Goal: Information Seeking & Learning: Learn about a topic

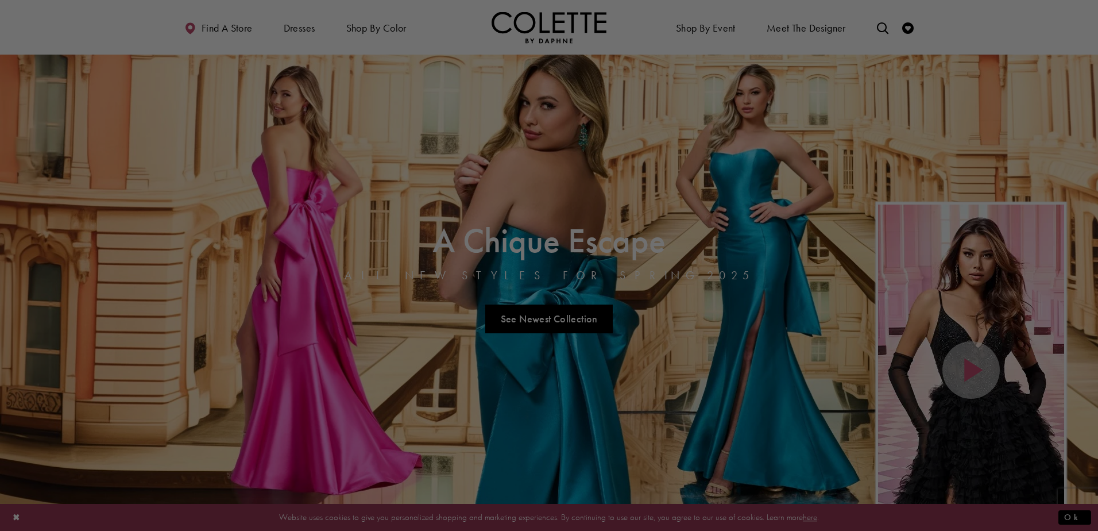
click at [297, 25] on div at bounding box center [554, 268] width 1109 height 536
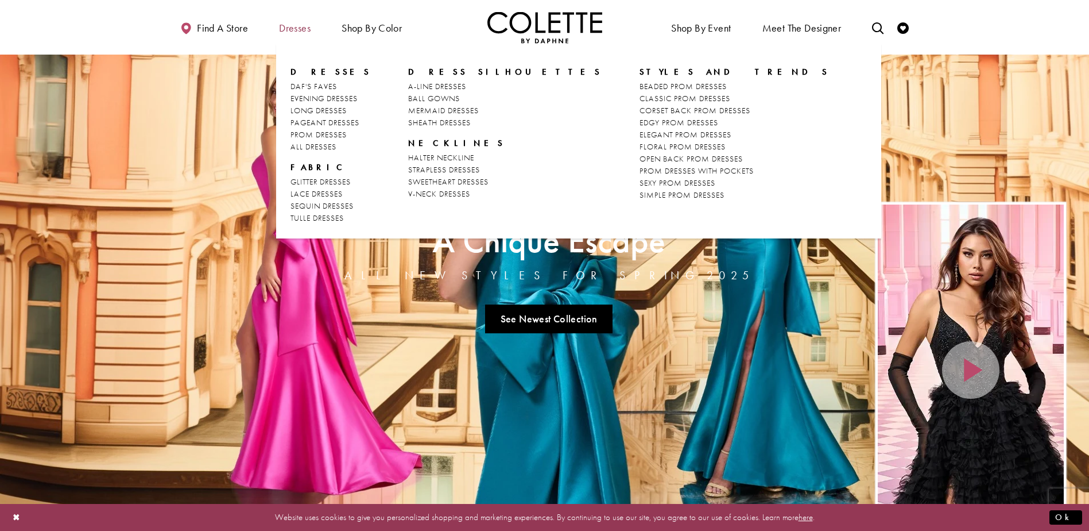
click at [299, 31] on span "Dresses" at bounding box center [295, 27] width 32 height 11
click at [332, 96] on span "EVENING DRESSES" at bounding box center [324, 98] width 67 height 10
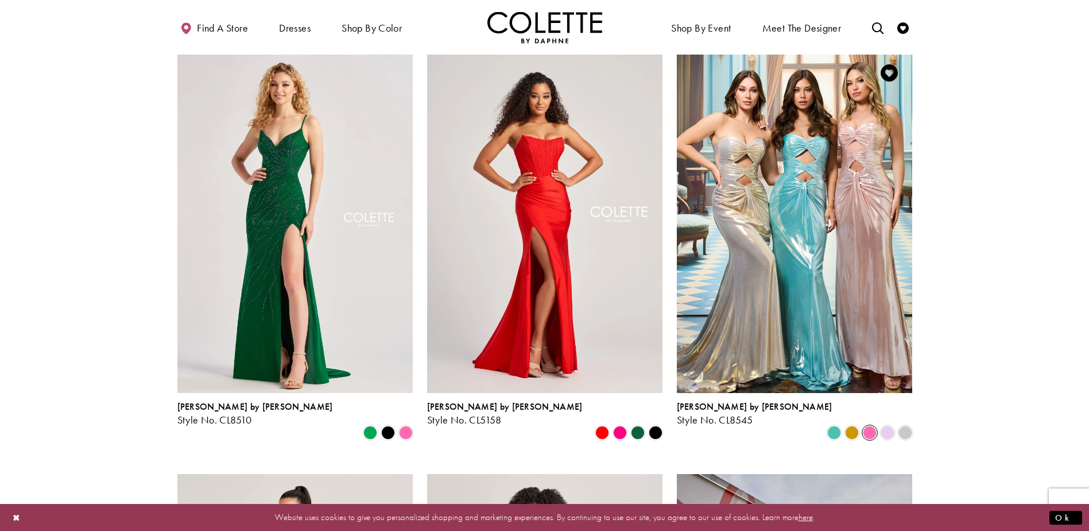
scroll to position [459, 0]
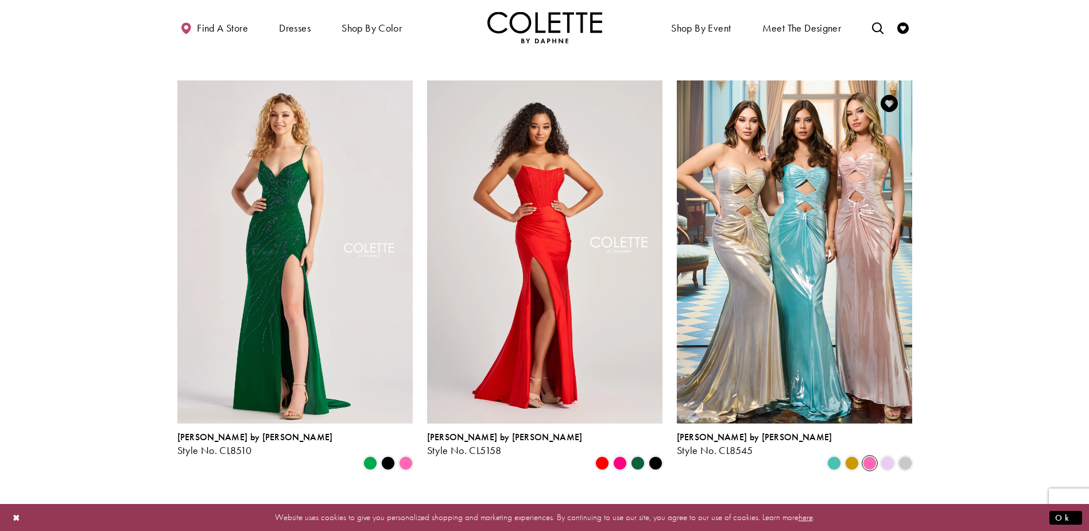
click at [869, 456] on span "Product List" at bounding box center [870, 463] width 14 height 14
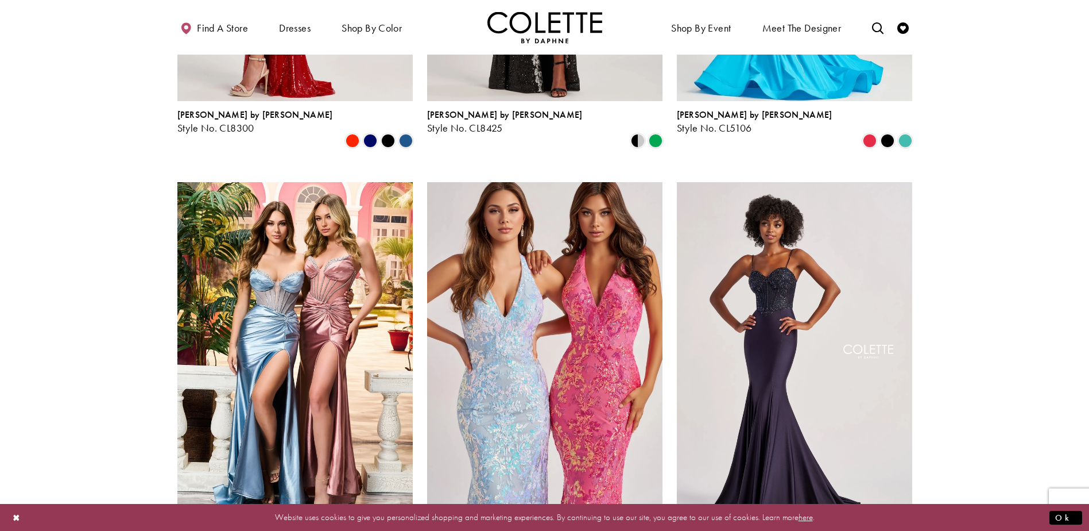
scroll to position [1206, 0]
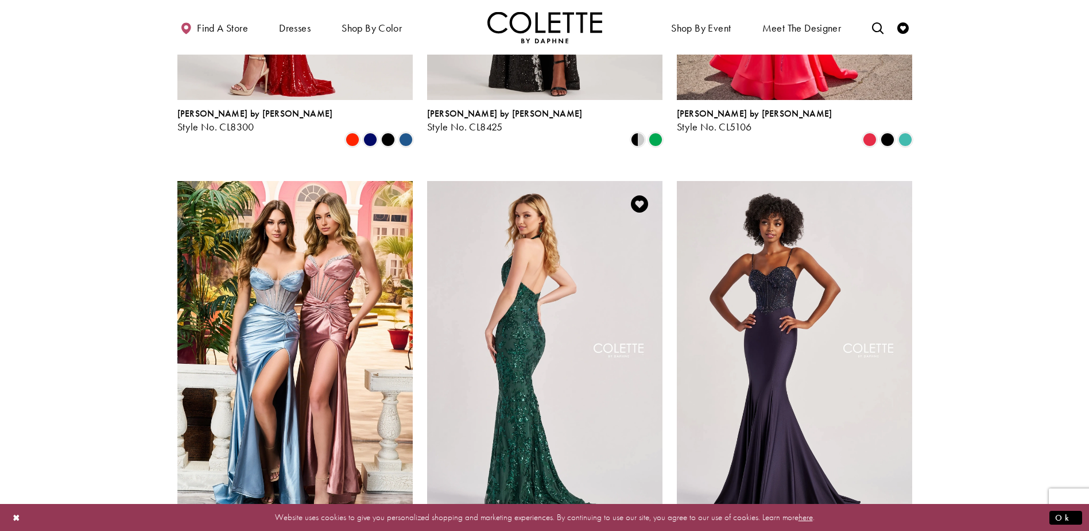
click at [514, 312] on img "Visit Colette by Daphne Style No. CL8495 Page" at bounding box center [544, 352] width 235 height 342
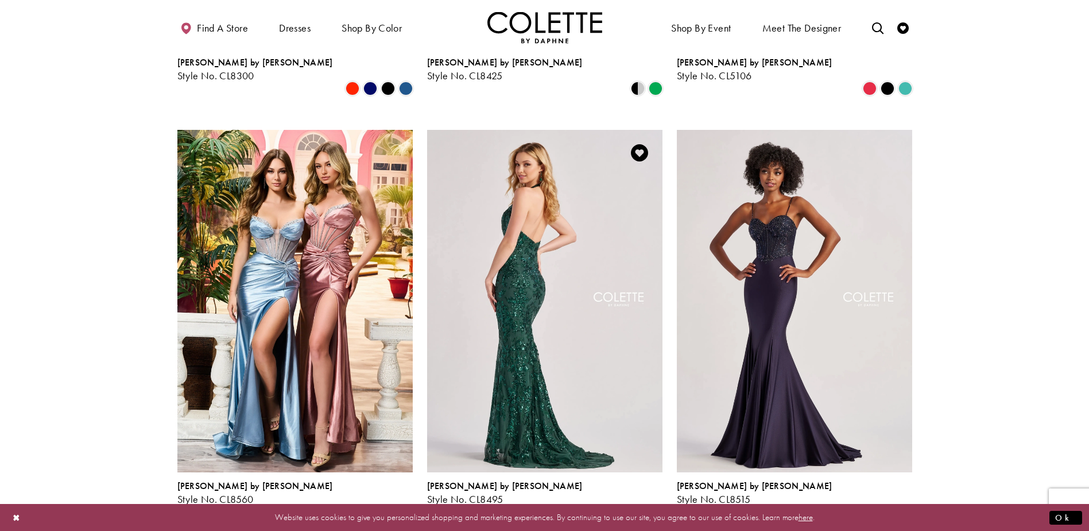
scroll to position [1378, 0]
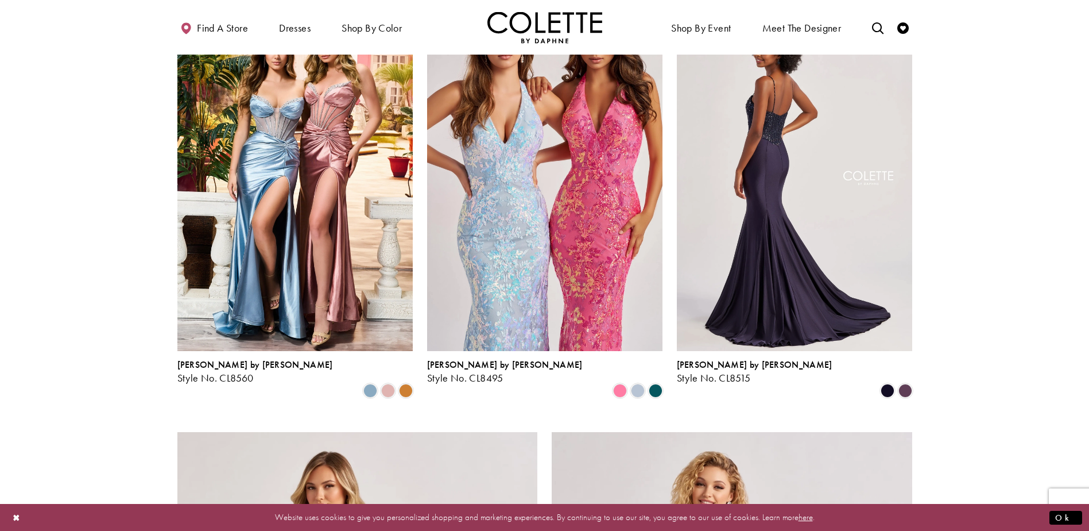
click at [775, 216] on img "Visit Colette by Daphne Style No. CL8515 Page" at bounding box center [794, 180] width 235 height 342
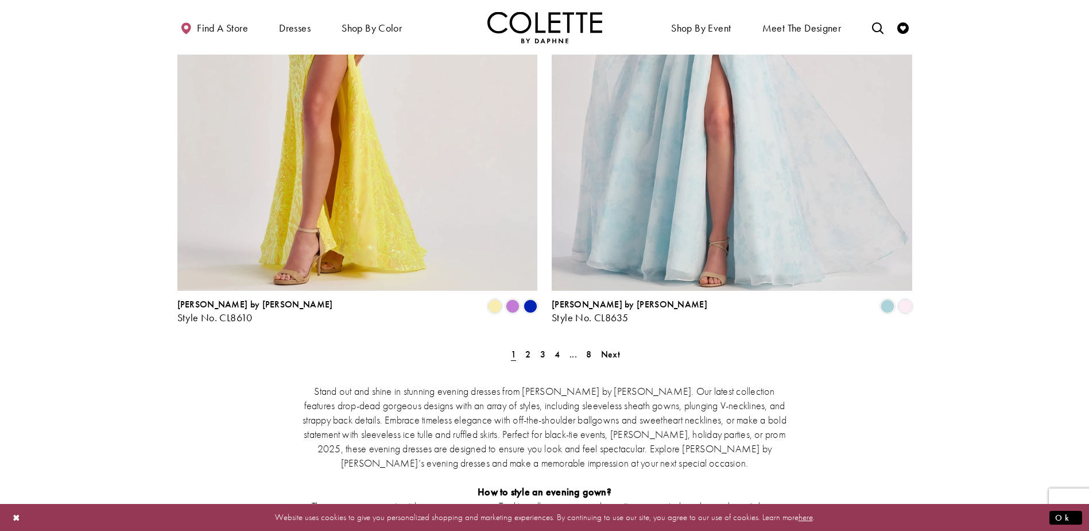
scroll to position [2010, 0]
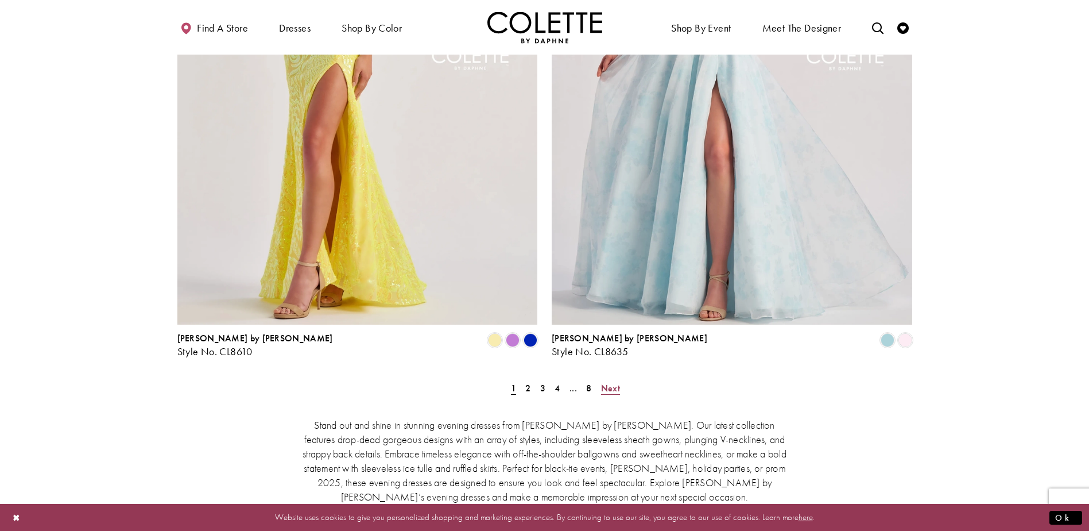
click at [612, 382] on span "Next" at bounding box center [610, 388] width 19 height 12
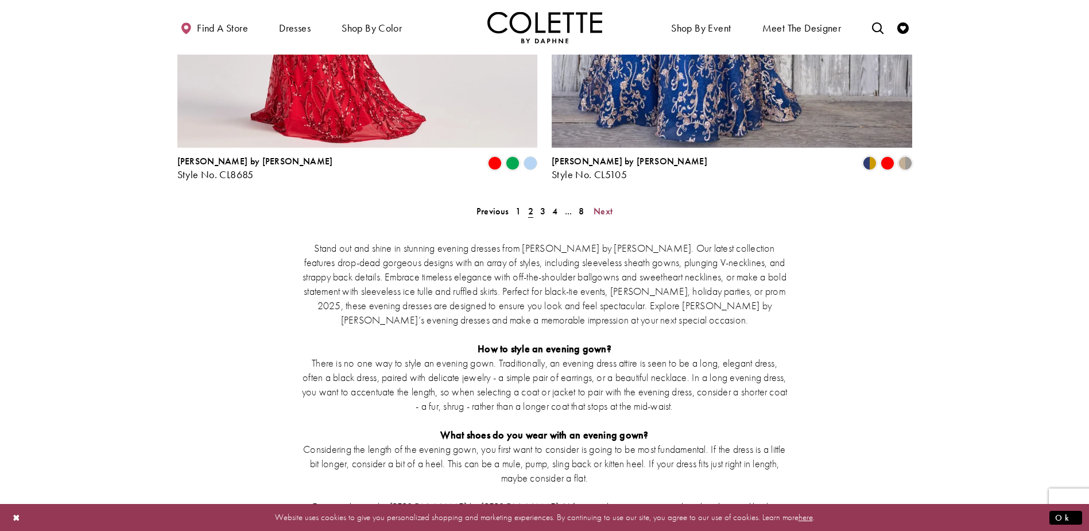
scroll to position [2014, 0]
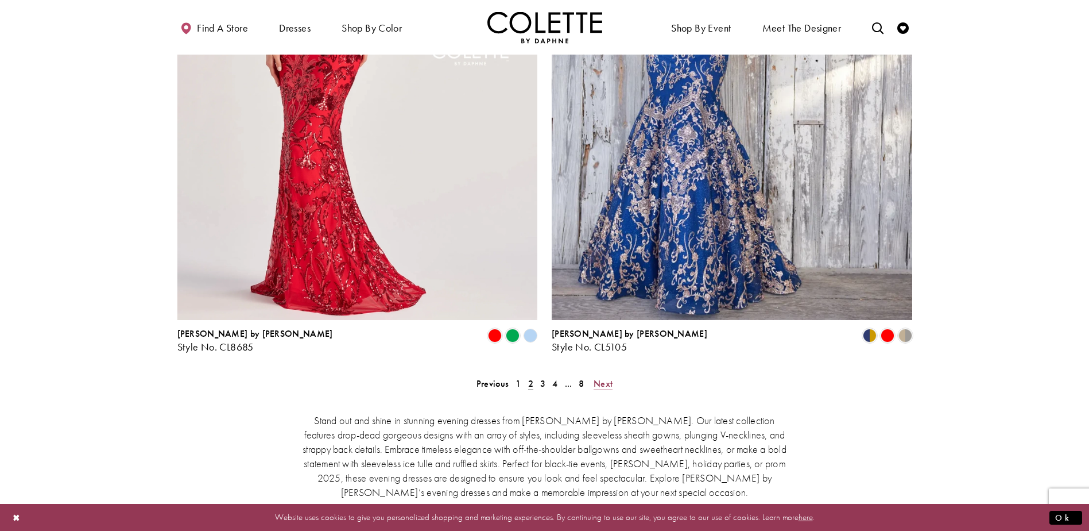
click at [603, 377] on span "Next" at bounding box center [603, 383] width 19 height 12
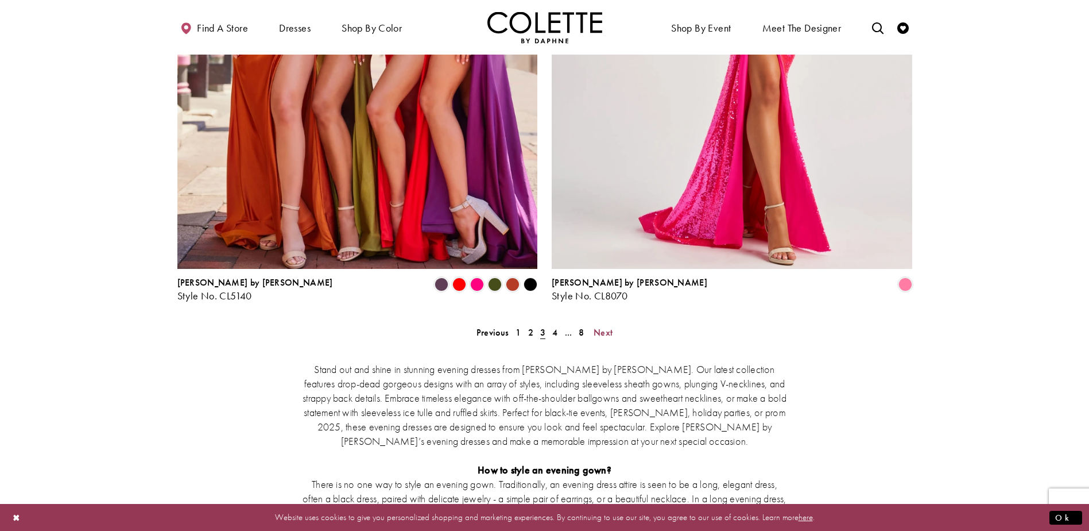
scroll to position [2072, 0]
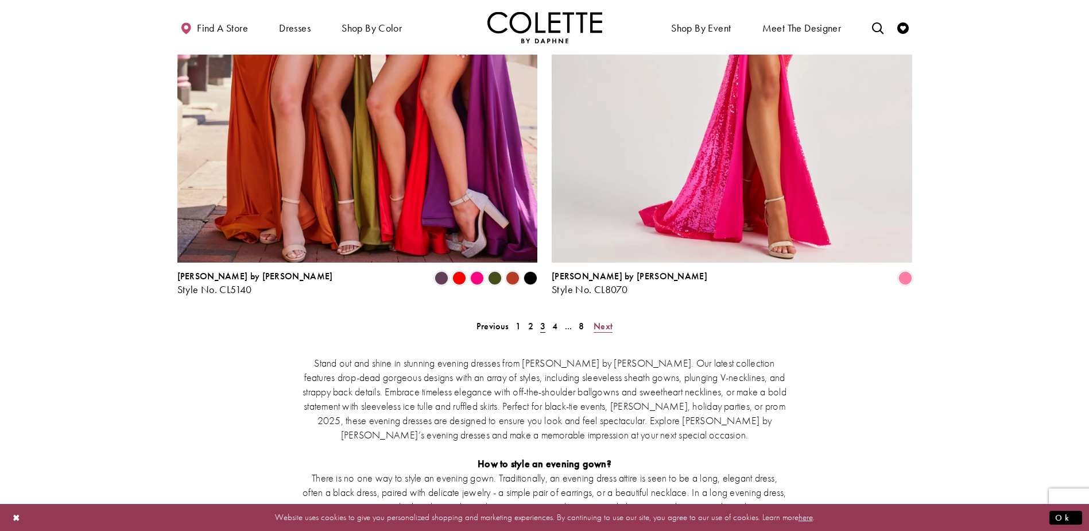
click at [605, 320] on span "Next" at bounding box center [603, 326] width 19 height 12
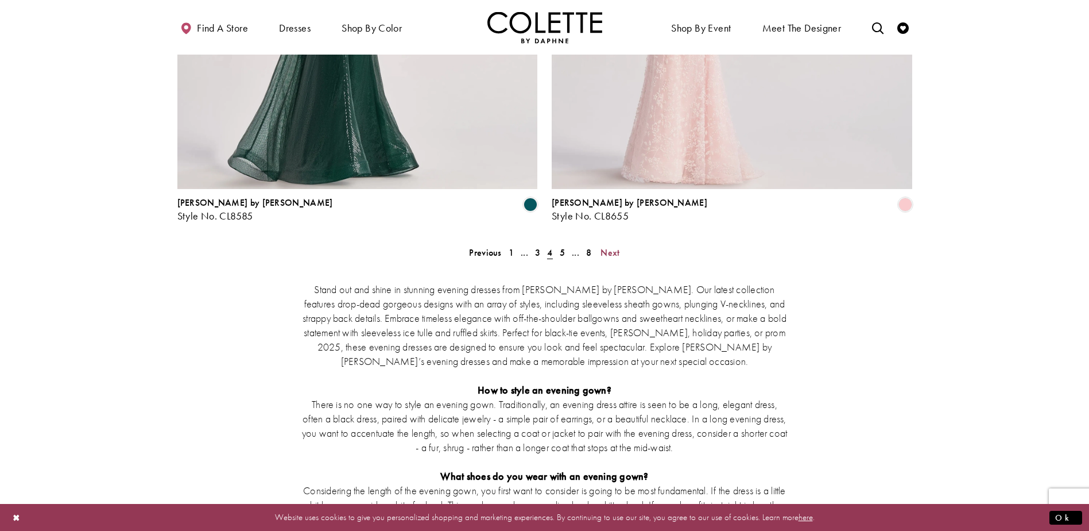
scroll to position [2146, 0]
click at [609, 246] on span "Next" at bounding box center [610, 252] width 19 height 12
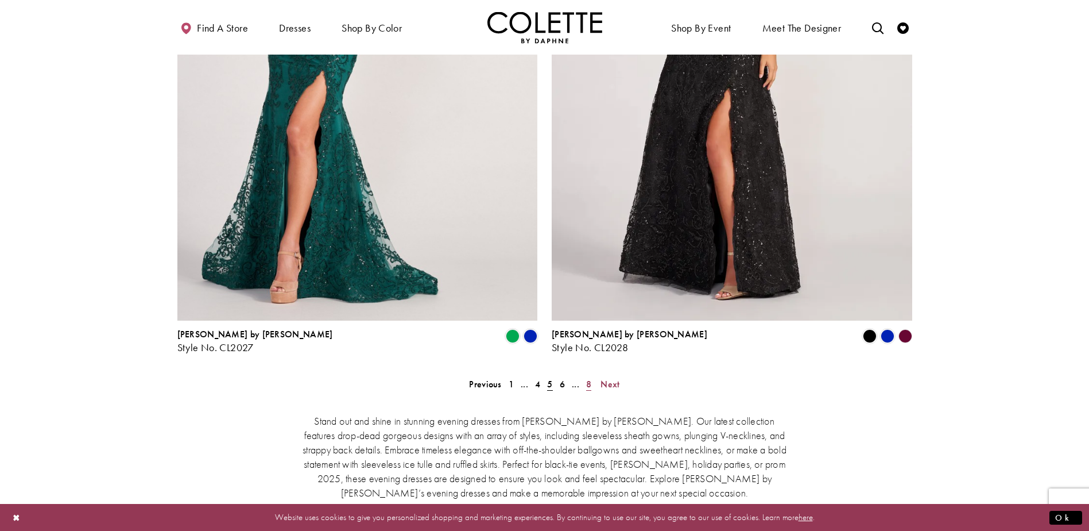
scroll to position [2014, 0]
click at [613, 377] on span "Next" at bounding box center [610, 383] width 19 height 12
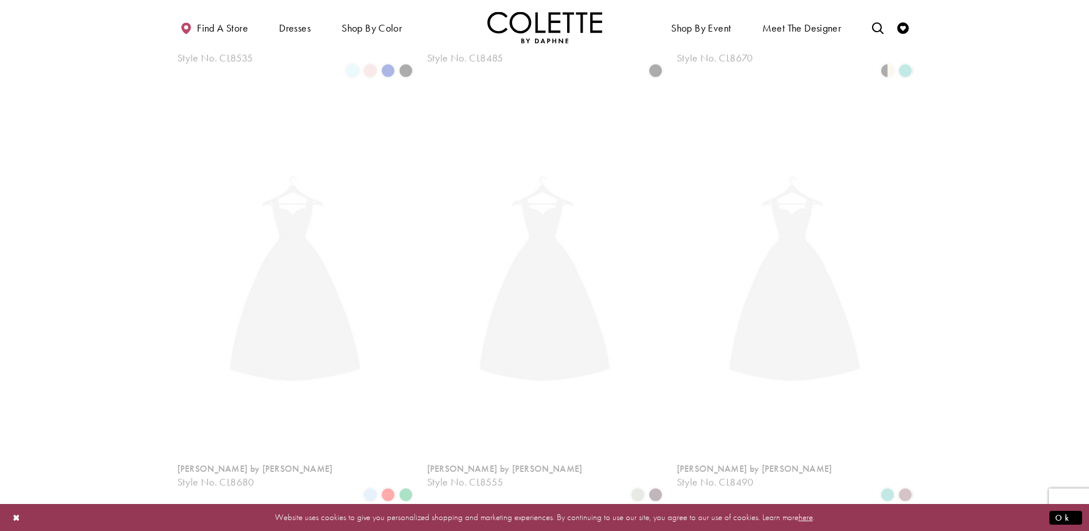
scroll to position [62, 0]
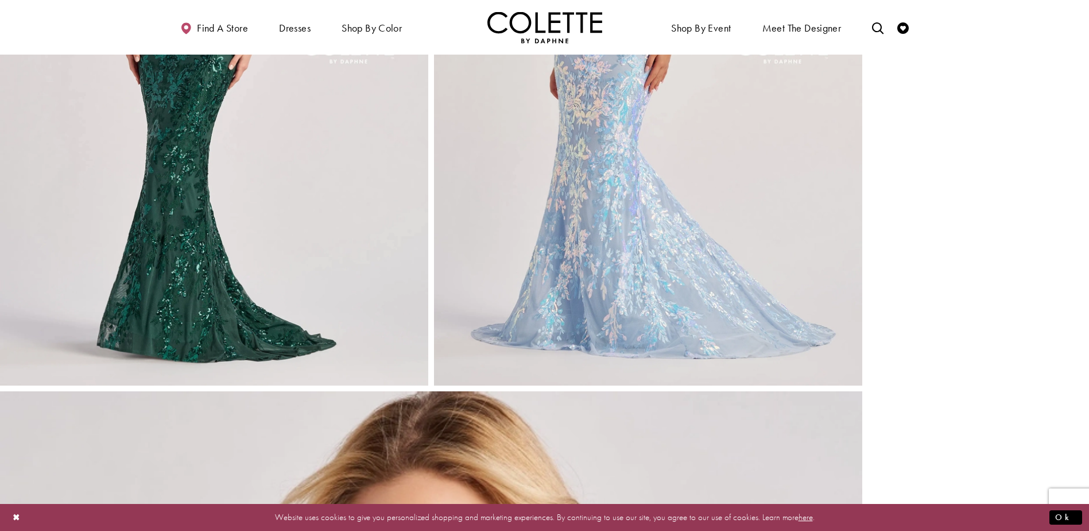
scroll to position [1493, 0]
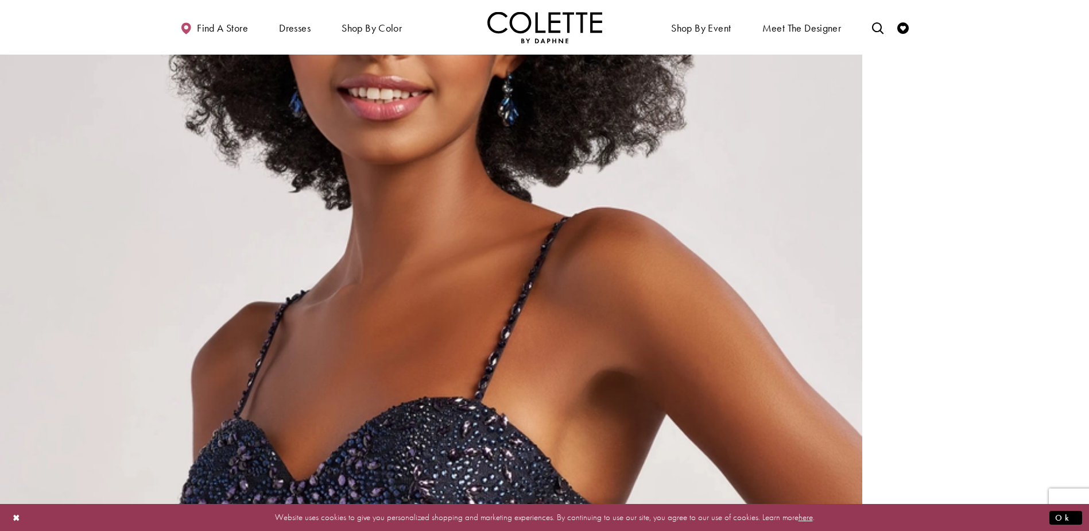
scroll to position [1263, 0]
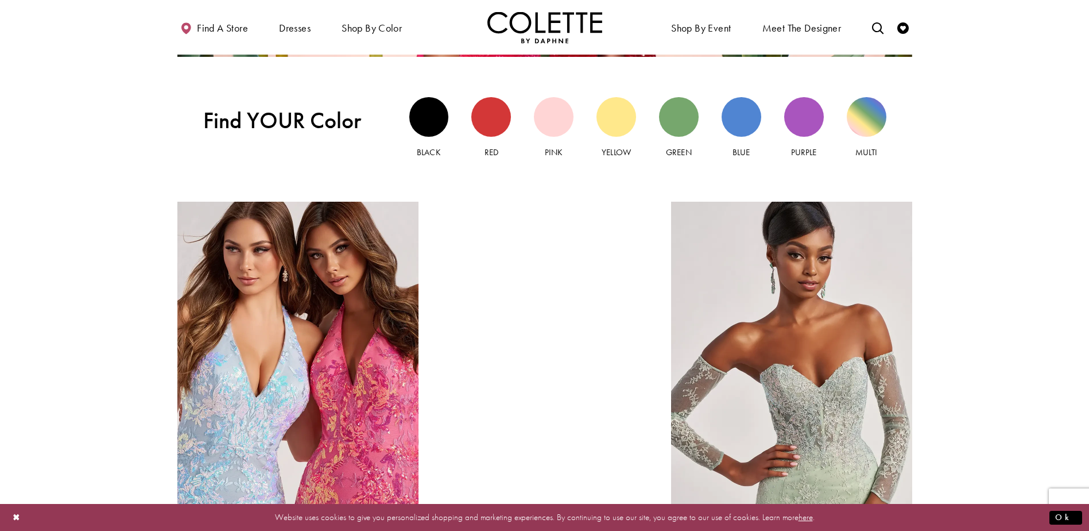
scroll to position [1271, 0]
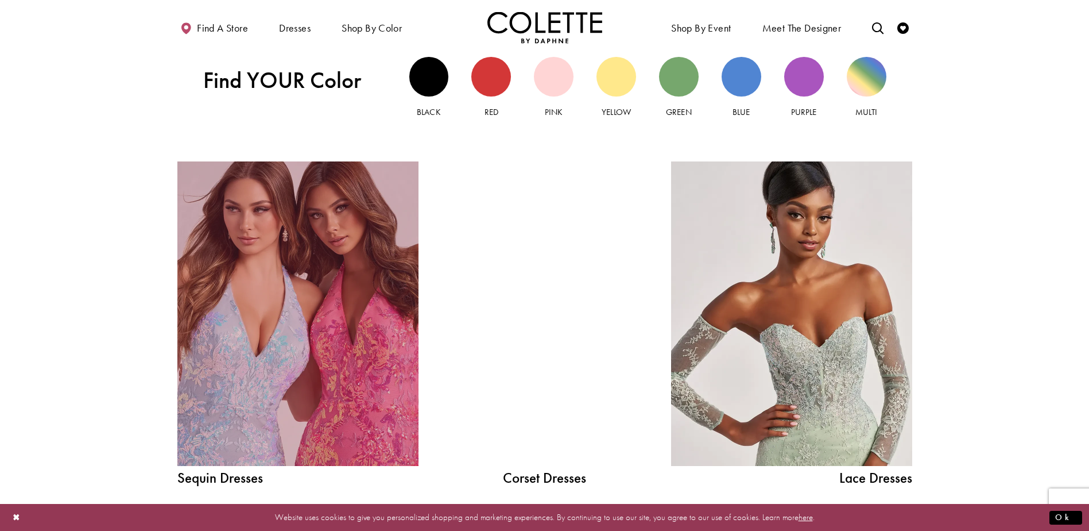
click at [389, 366] on link "Sequin Dresses Related Link" at bounding box center [297, 313] width 241 height 304
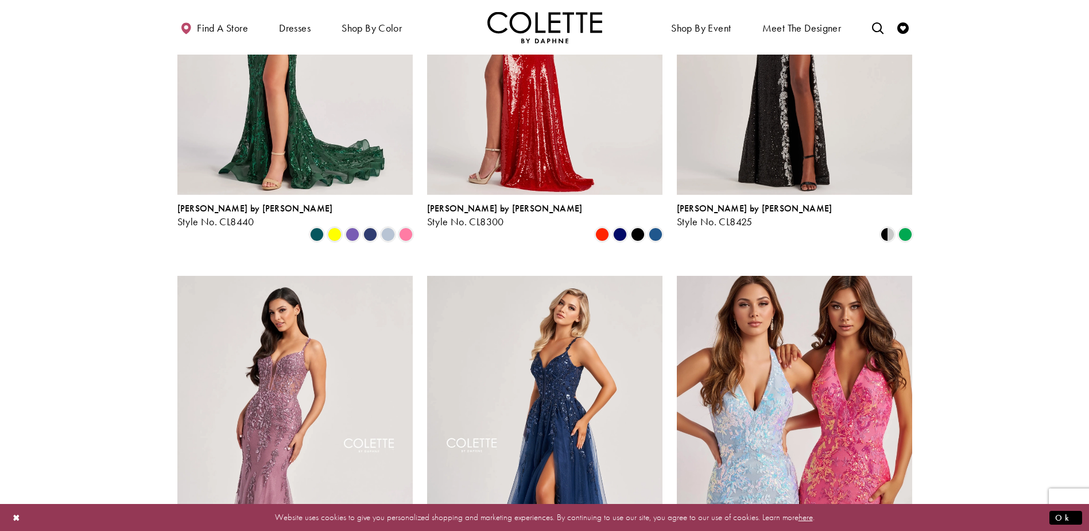
scroll to position [345, 0]
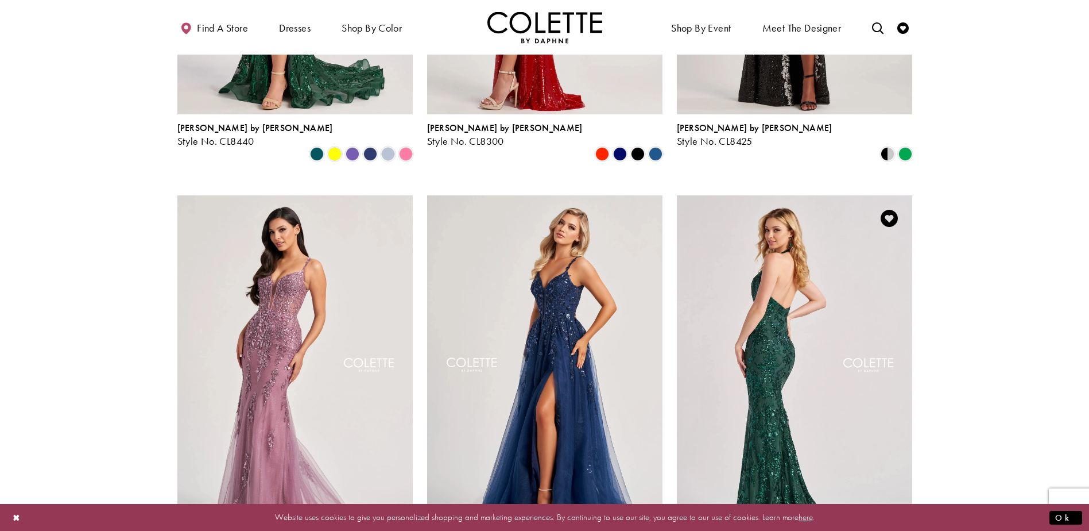
click at [768, 343] on img "Visit Colette by Daphne Style No. CL8495 Page" at bounding box center [794, 366] width 235 height 342
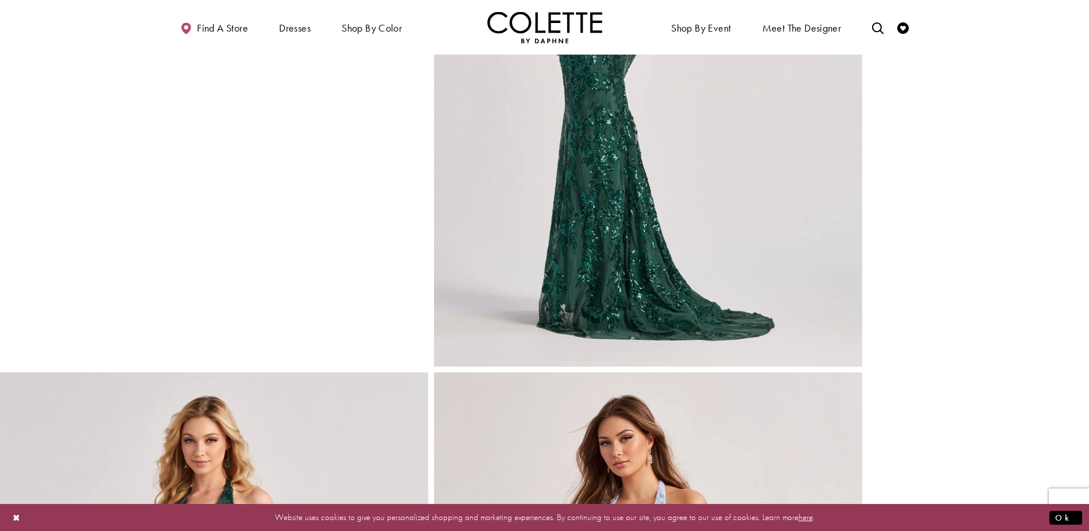
scroll to position [966, 0]
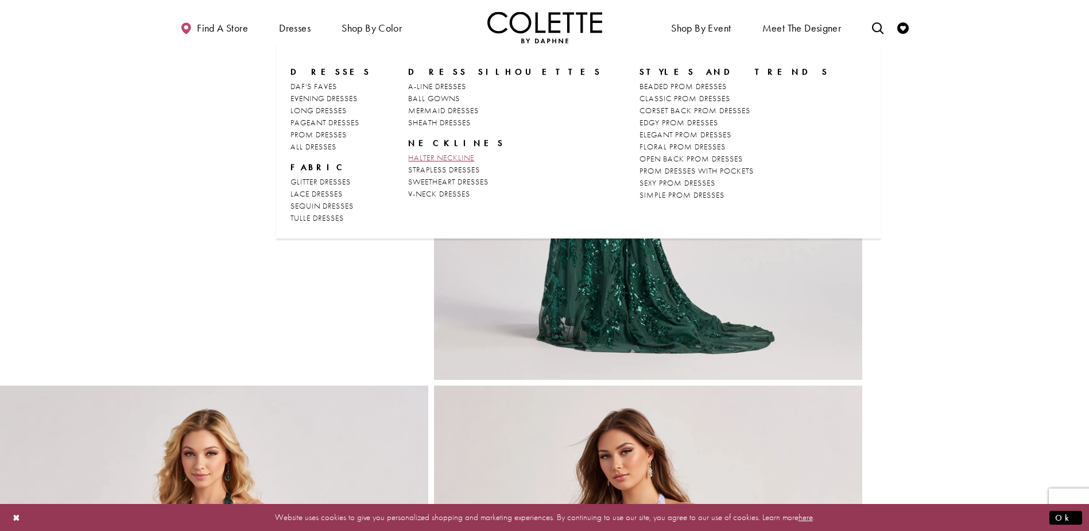
click at [437, 157] on span "HALTER NECKLINE" at bounding box center [441, 157] width 66 height 10
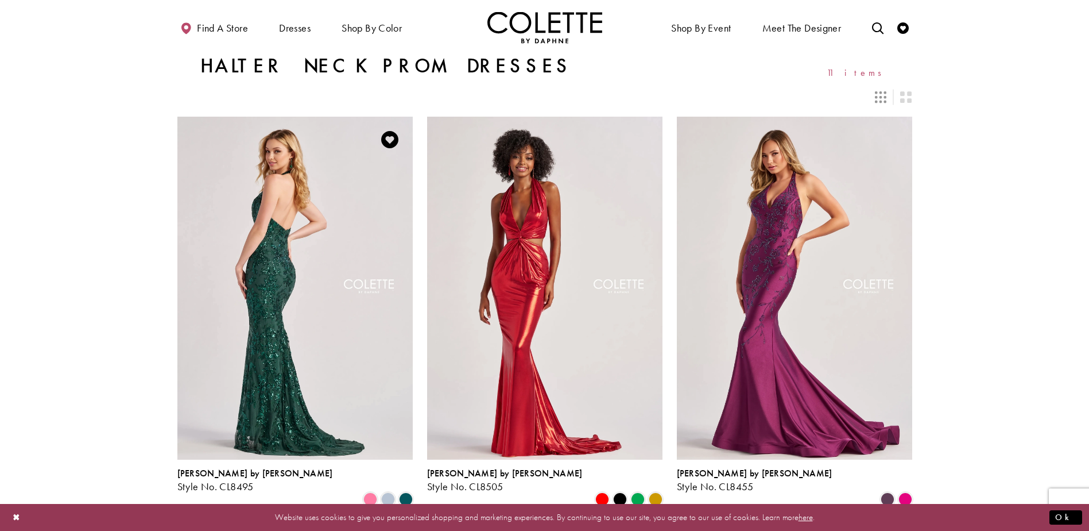
click at [257, 321] on img "Visit Colette by Daphne Style No. CL8495 Page" at bounding box center [294, 288] width 235 height 342
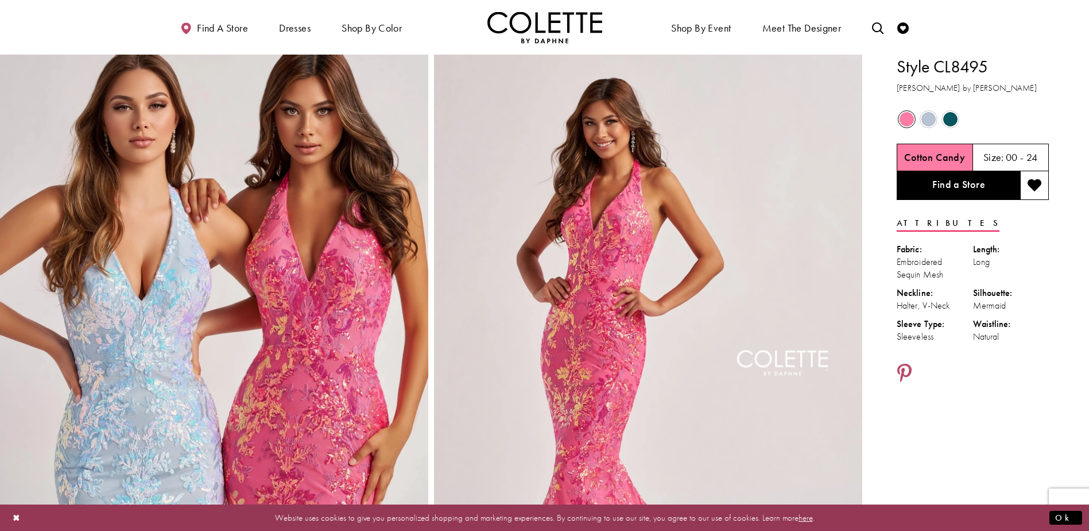
click at [951, 117] on span "Product color controls state depends on size chosen" at bounding box center [950, 119] width 14 height 14
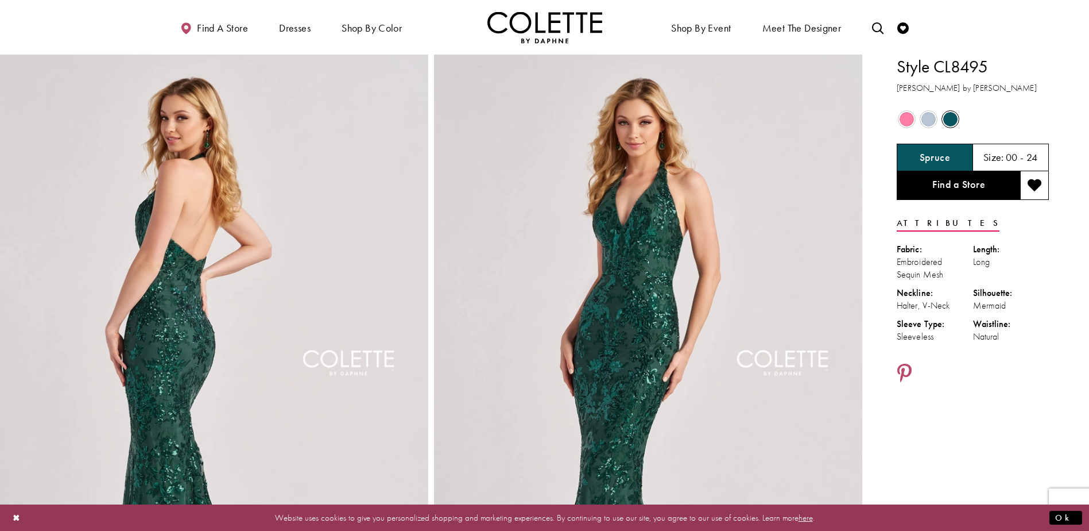
click at [908, 116] on span "Product color controls state depends on size chosen" at bounding box center [907, 119] width 14 height 14
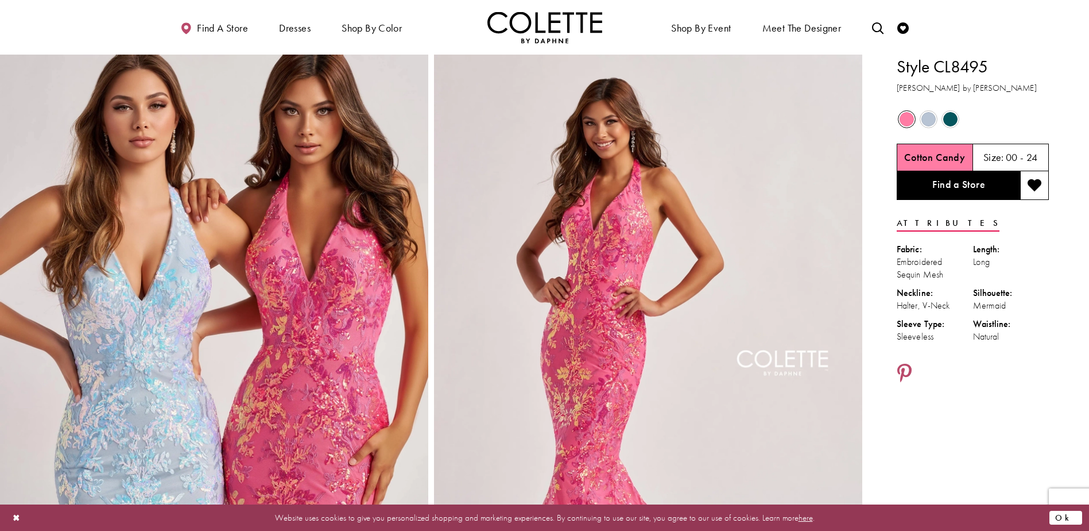
click at [1068, 516] on button "Ok" at bounding box center [1066, 517] width 33 height 14
